Goal: Navigation & Orientation: Understand site structure

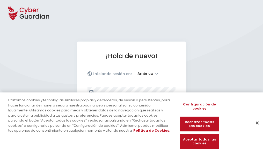
select select "América"
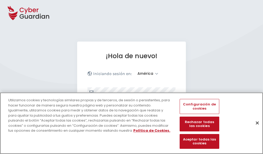
scroll to position [68, 0]
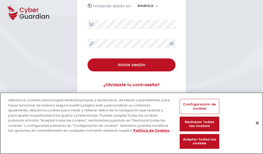
click at [255, 128] on button "Cerrar" at bounding box center [257, 122] width 11 height 11
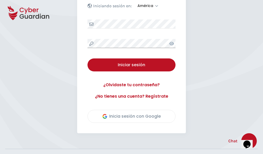
scroll to position [118, 0]
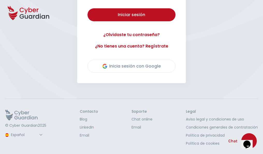
click at [88, 8] on button "Iniciar sesión" at bounding box center [132, 14] width 88 height 13
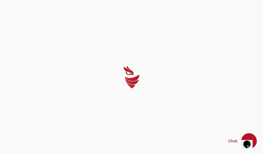
scroll to position [0, 0]
select select "English"
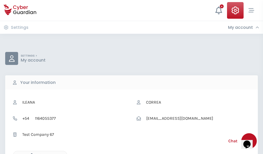
click at [30, 153] on icon "button" at bounding box center [30, 155] width 4 height 4
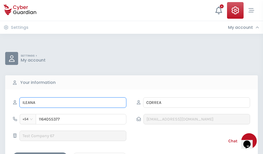
click at [73, 102] on input "ILEANA" at bounding box center [72, 102] width 107 height 10
type input "I"
type input "Blanca"
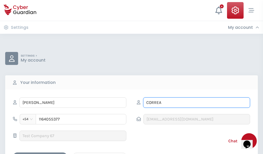
click at [197, 102] on input "CORREA" at bounding box center [196, 102] width 107 height 10
type input "C"
type input "Donaire"
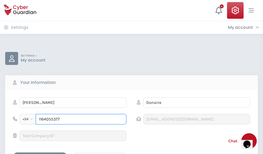
click at [81, 119] on input "1164055377" at bounding box center [81, 119] width 91 height 10
type input "1"
type input "4984027301"
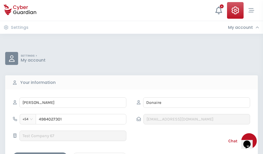
click at [100, 153] on div "Cancel" at bounding box center [100, 156] width 46 height 6
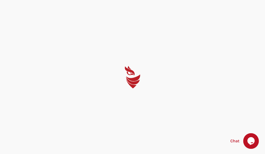
select select "English"
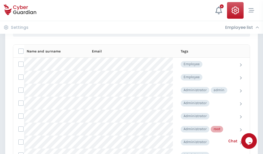
scroll to position [261, 0]
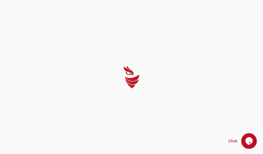
select select "English"
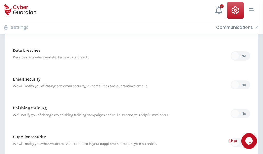
scroll to position [273, 0]
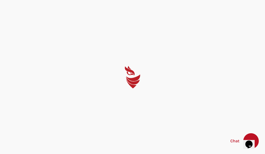
select select "English"
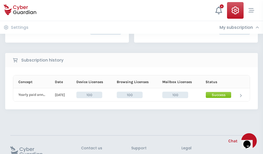
scroll to position [131, 0]
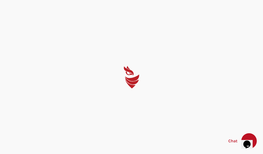
select select "English"
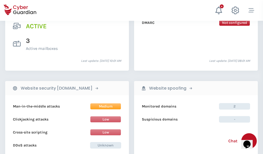
scroll to position [527, 0]
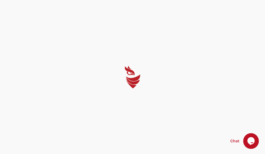
select select "English"
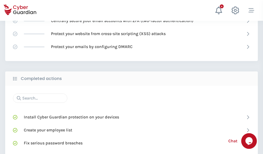
scroll to position [345, 0]
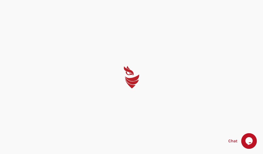
select select "English"
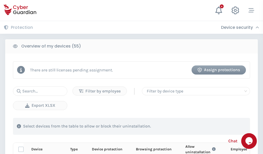
scroll to position [452, 0]
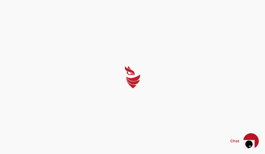
select select "English"
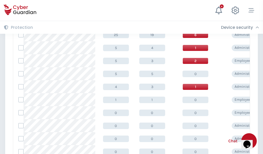
scroll to position [261, 0]
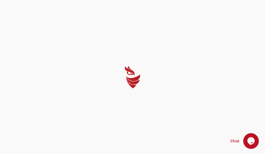
select select "English"
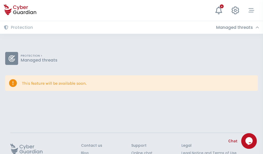
scroll to position [34, 0]
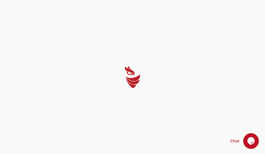
select select "English"
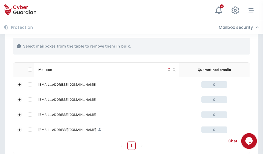
scroll to position [255, 0]
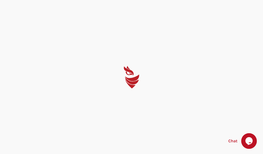
select select "English"
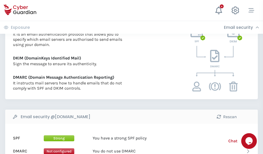
scroll to position [280, 0]
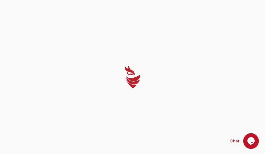
select select "English"
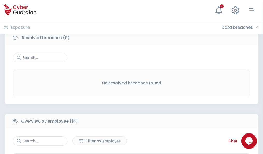
scroll to position [468, 0]
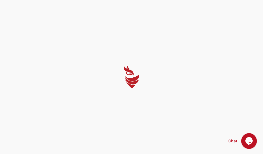
select select "English"
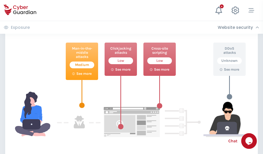
scroll to position [282, 0]
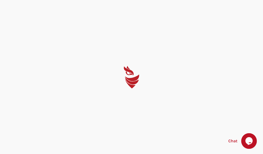
select select "English"
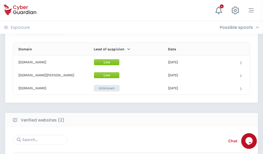
scroll to position [311, 0]
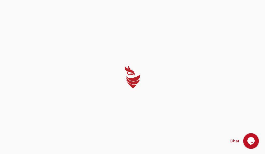
select select "English"
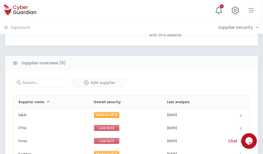
scroll to position [361, 0]
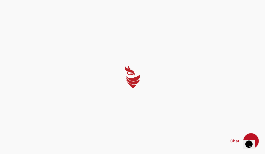
select select "English"
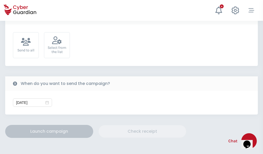
scroll to position [190, 0]
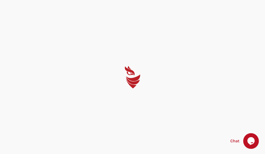
select select "English"
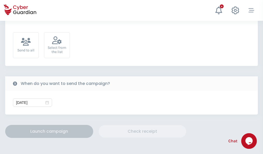
scroll to position [190, 0]
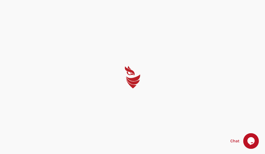
select select "English"
